Goal: Communication & Community: Share content

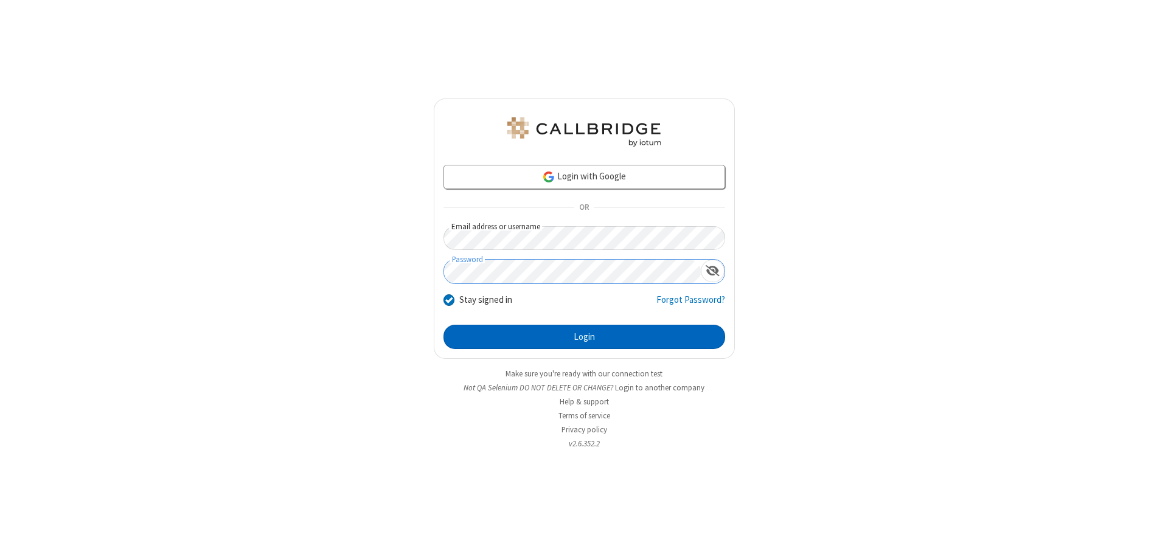
click at [584, 337] on button "Login" at bounding box center [584, 337] width 282 height 24
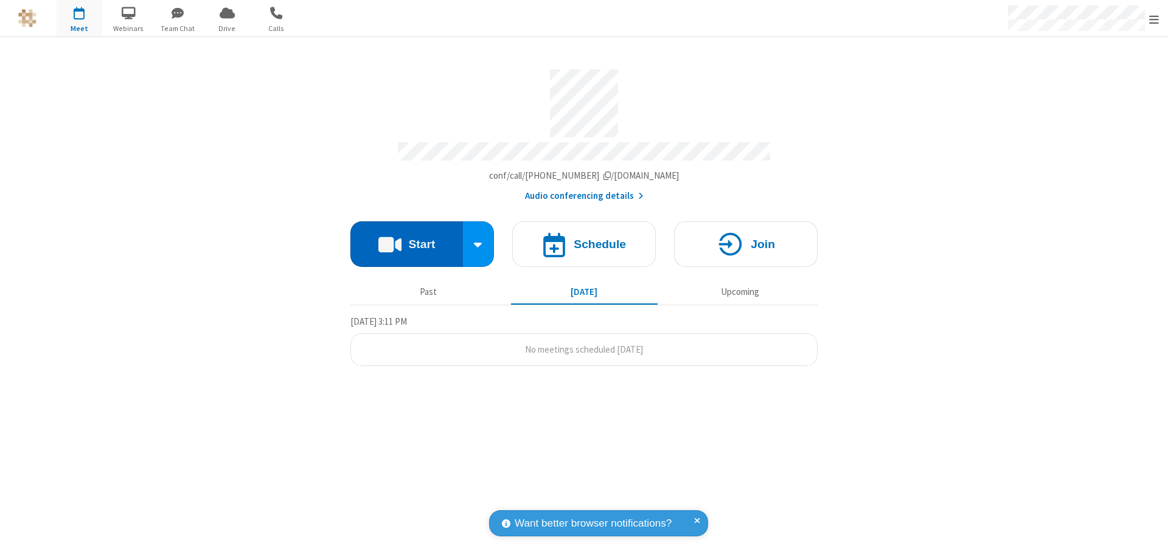
click at [406, 238] on button "Start" at bounding box center [406, 244] width 113 height 46
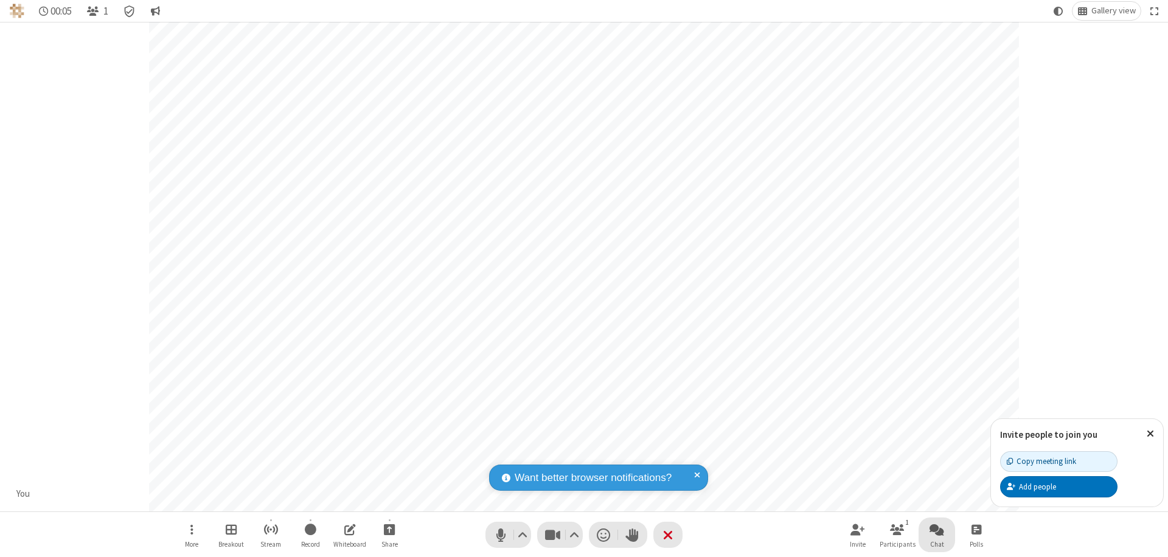
click at [937, 529] on span "Open chat" at bounding box center [936, 529] width 15 height 15
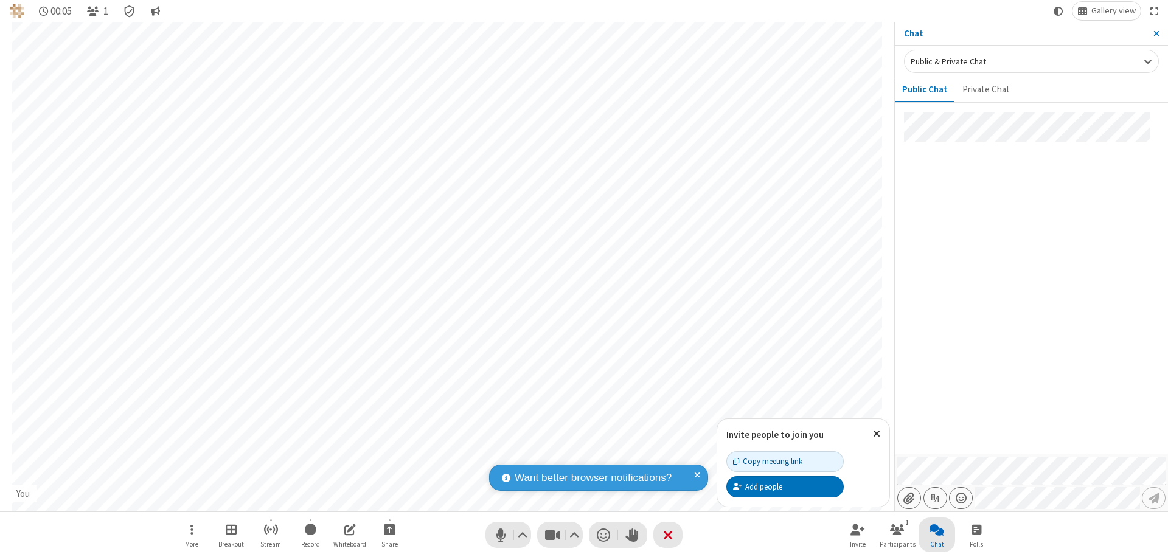
type input "C:\fakepath\doc_test.docx"
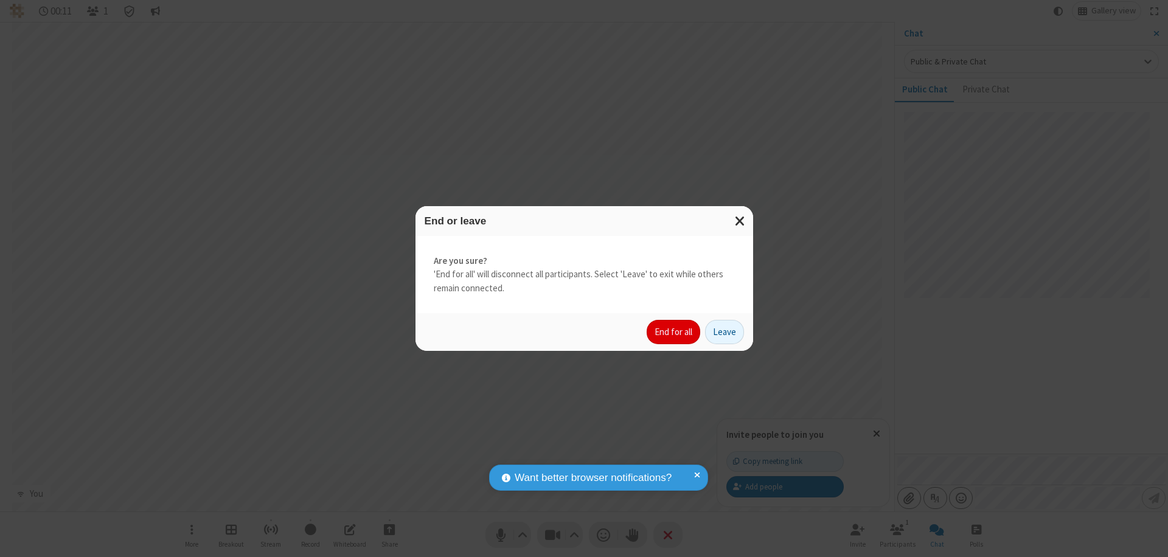
click at [674, 332] on button "End for all" at bounding box center [674, 332] width 54 height 24
